Goal: Task Accomplishment & Management: Manage account settings

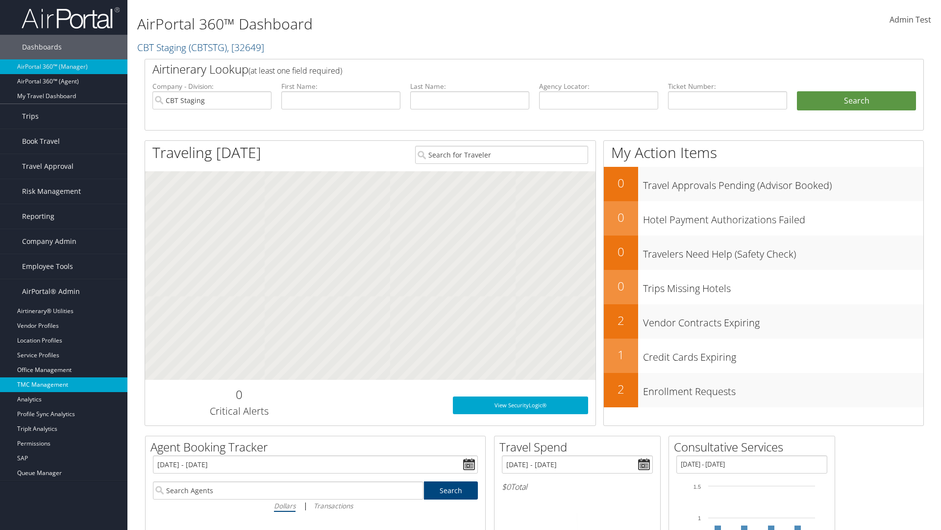
click at [64, 384] on link "TMC Management" at bounding box center [63, 384] width 127 height 15
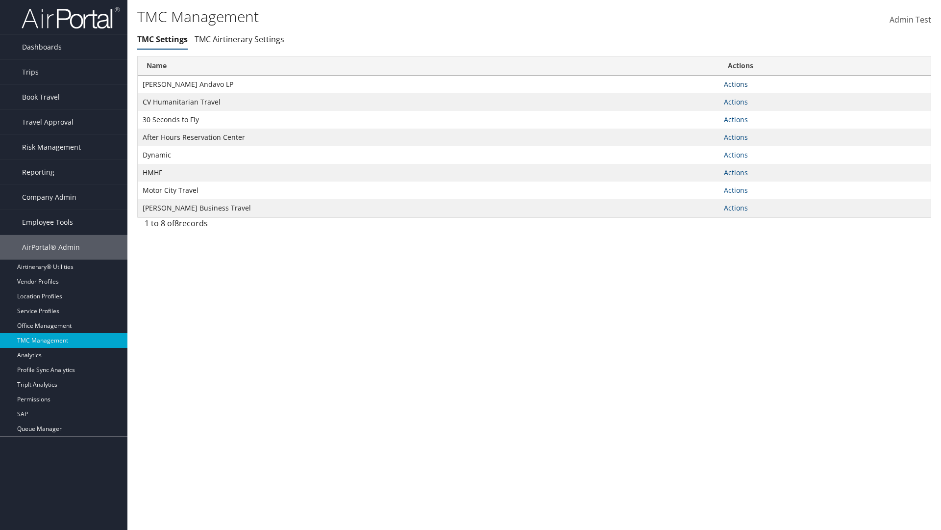
click at [736, 84] on link "Actions" at bounding box center [736, 83] width 24 height 9
click at [705, 115] on link "Manage Travel Offices" at bounding box center [704, 115] width 81 height 17
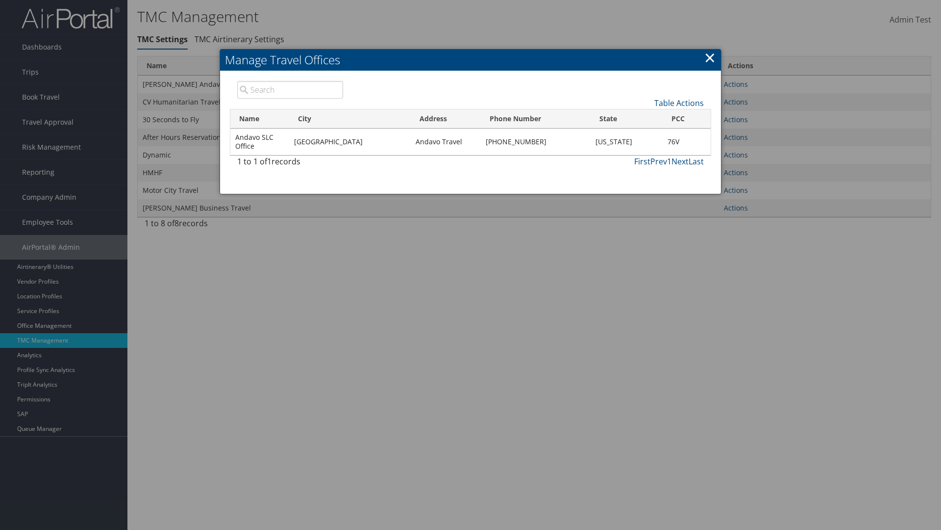
type input "Andavo SLC Office"
